Goal: Information Seeking & Learning: Learn about a topic

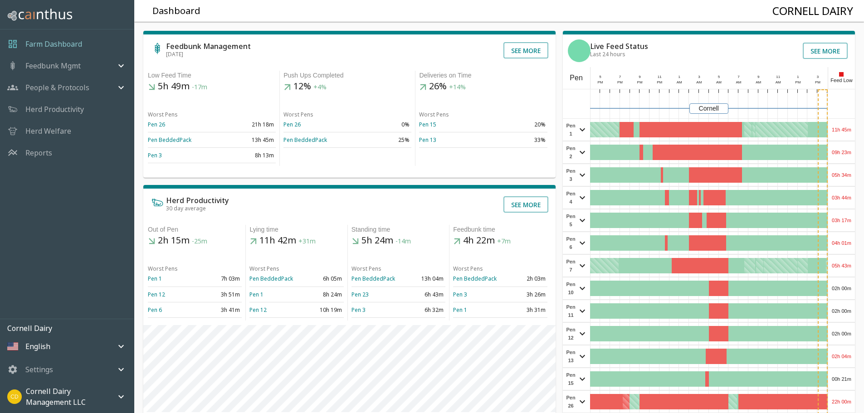
click at [63, 134] on p "Herd Welfare" at bounding box center [48, 131] width 46 height 11
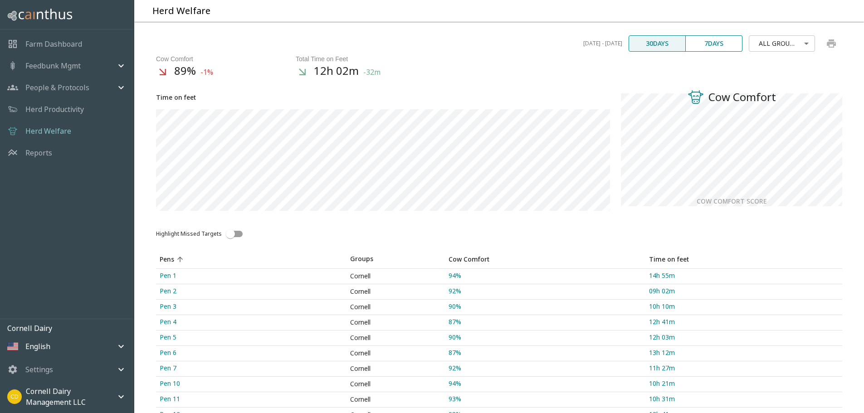
click at [67, 246] on div "mailbox folders" at bounding box center [67, 241] width 134 height 155
click at [33, 241] on div "mailbox folders" at bounding box center [67, 241] width 134 height 155
click at [643, 13] on div "Herd Welfare" at bounding box center [503, 11] width 723 height 22
click at [59, 208] on div "mailbox folders" at bounding box center [67, 241] width 134 height 155
click at [50, 106] on p "Herd Productivity" at bounding box center [54, 109] width 59 height 11
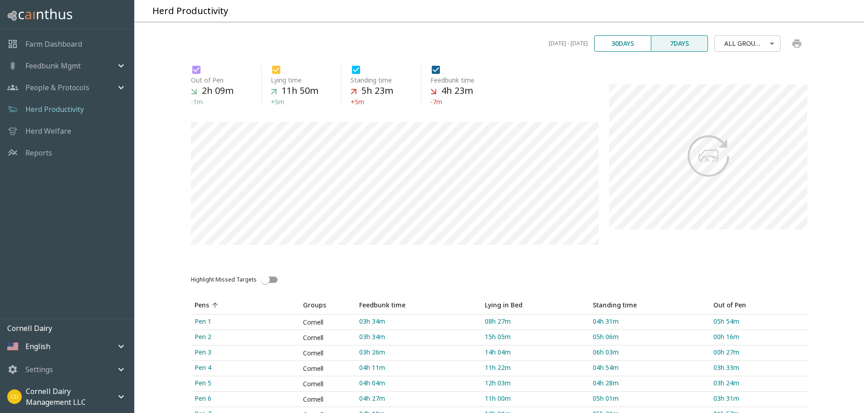
click at [240, 274] on div "Highlight Missed Targets" at bounding box center [499, 270] width 617 height 36
click at [375, 272] on div "Highlight Missed Targets" at bounding box center [499, 270] width 617 height 36
click at [546, 289] on div "Highlight Missed Targets" at bounding box center [499, 270] width 617 height 36
click at [591, 10] on div "Herd Productivity" at bounding box center [503, 11] width 723 height 22
click at [619, 52] on button "30 days" at bounding box center [622, 43] width 57 height 16
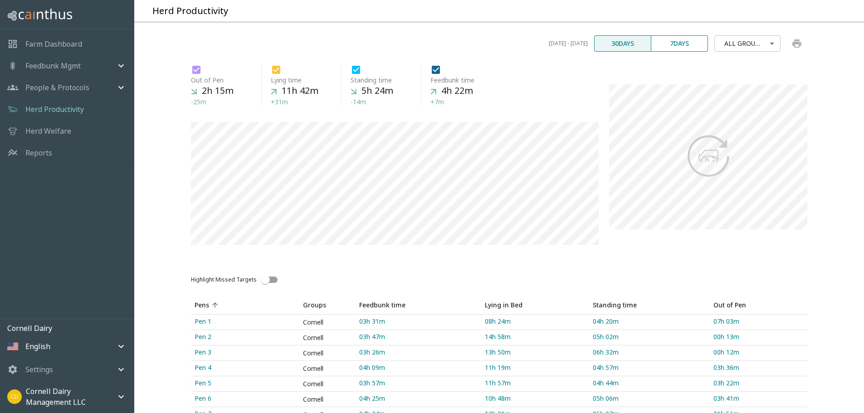
click at [43, 156] on p "Reports" at bounding box center [38, 152] width 27 height 11
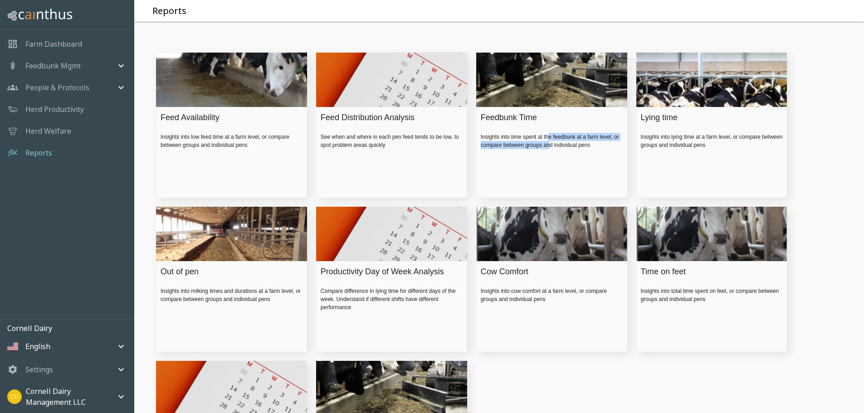
click at [549, 149] on div "Insights into time spent at the feedbunk at a farm level, or compare between gr…" at bounding box center [552, 141] width 142 height 16
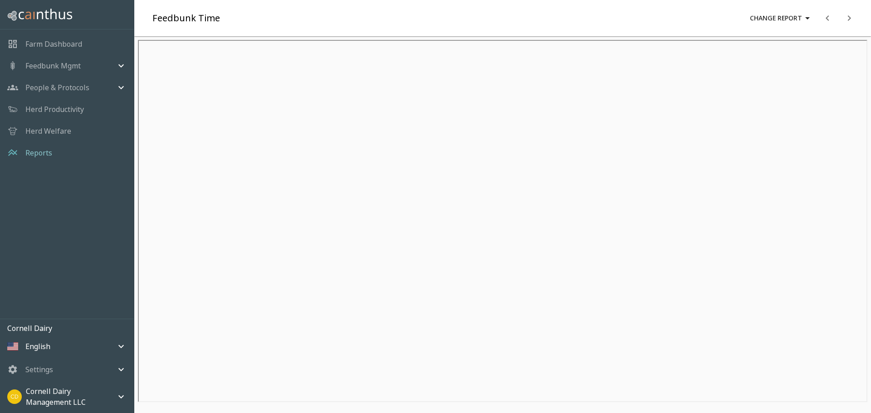
click at [52, 257] on div "mailbox folders" at bounding box center [67, 241] width 134 height 155
drag, startPoint x: 42, startPoint y: 168, endPoint x: 49, endPoint y: 155, distance: 15.0
click at [44, 171] on div "mailbox folders" at bounding box center [67, 241] width 134 height 155
click at [361, 17] on div "Feedbunk Time Change Report" at bounding box center [507, 18] width 730 height 36
